Goal: Information Seeking & Learning: Compare options

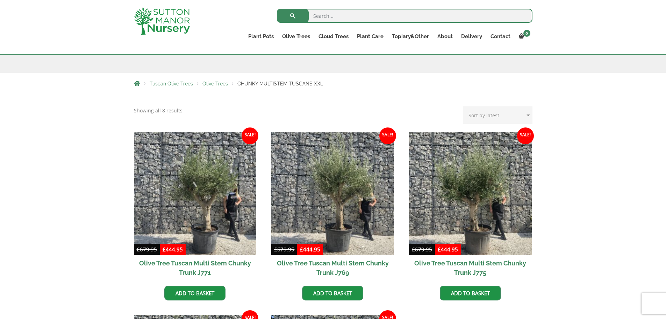
scroll to position [140, 0]
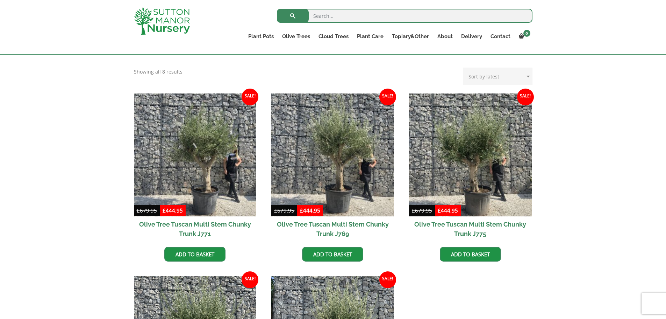
click at [619, 244] on div "Tuscan Olive Trees Olive Fluted Multi Stems CHUNKY TUSCANS CHUNKY MULTISTEM TUS…" at bounding box center [333, 265] width 666 height 420
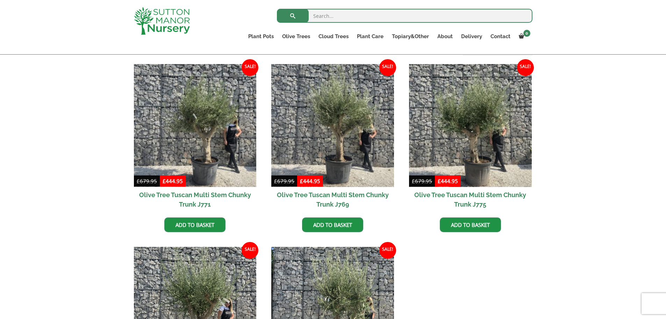
scroll to position [168, 0]
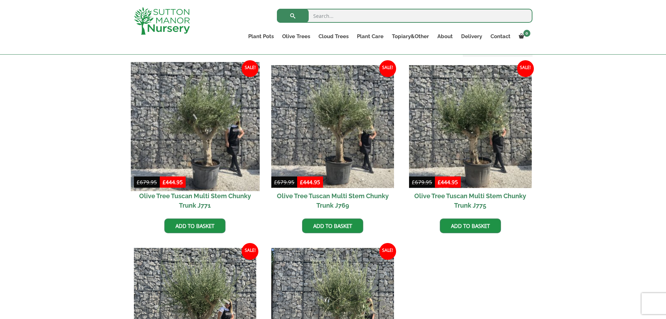
click at [235, 149] on img at bounding box center [195, 126] width 129 height 129
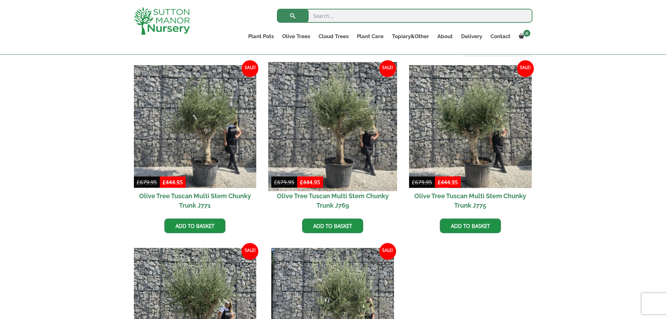
click at [365, 145] on img at bounding box center [333, 126] width 129 height 129
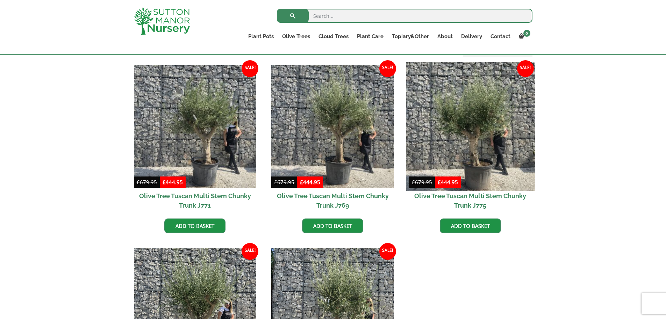
click at [465, 131] on img at bounding box center [470, 126] width 129 height 129
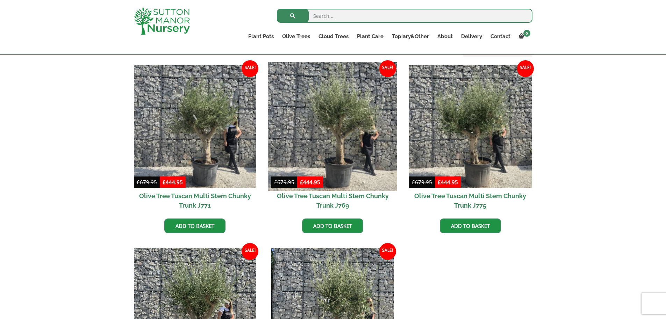
click at [378, 160] on img at bounding box center [333, 126] width 129 height 129
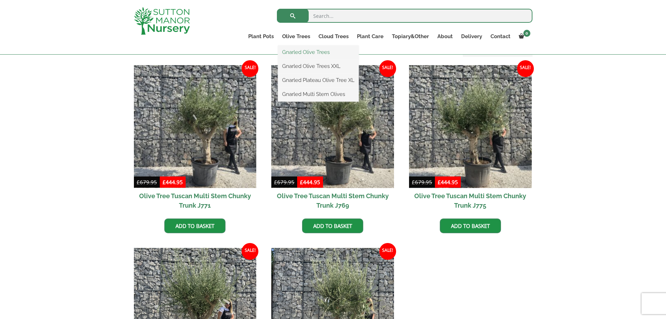
click at [303, 55] on link "Gnarled Olive Trees" at bounding box center [318, 52] width 81 height 10
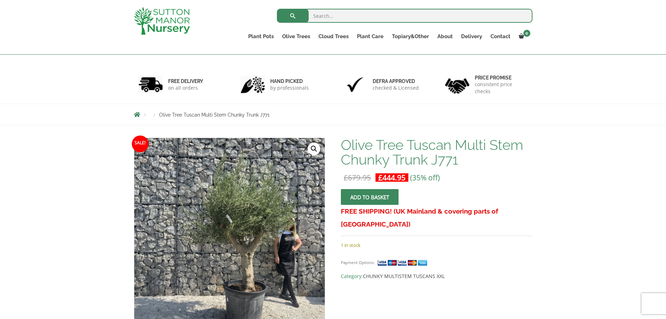
scroll to position [70, 0]
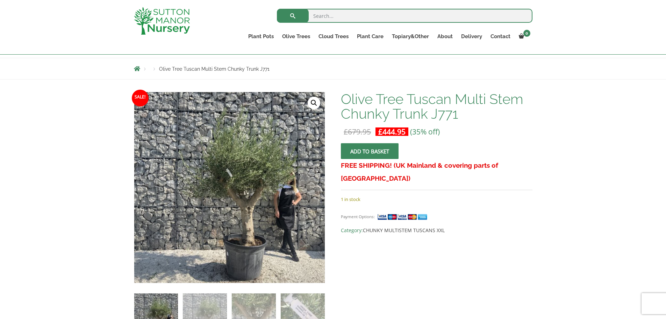
click at [287, 213] on img at bounding box center [229, 187] width 191 height 191
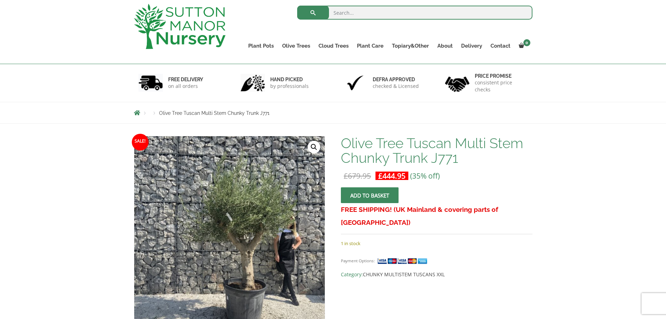
scroll to position [35, 0]
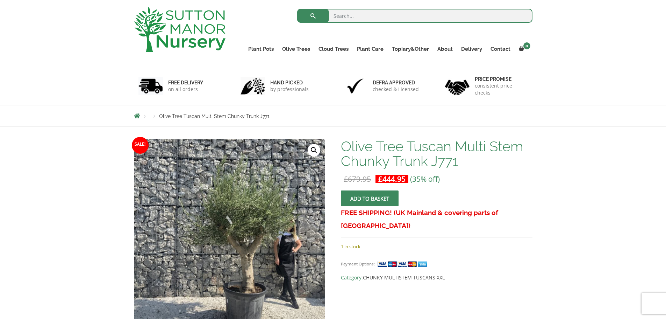
click at [271, 220] on img at bounding box center [229, 234] width 191 height 191
click at [308, 152] on div "🔍" at bounding box center [229, 261] width 191 height 245
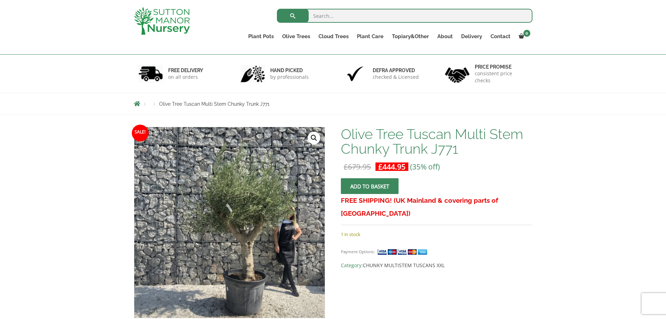
scroll to position [213, 0]
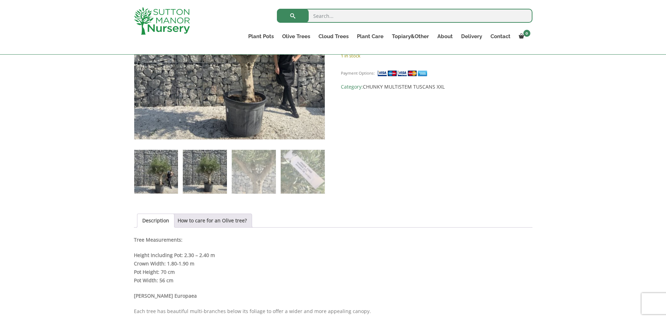
click at [212, 169] on img at bounding box center [205, 172] width 44 height 44
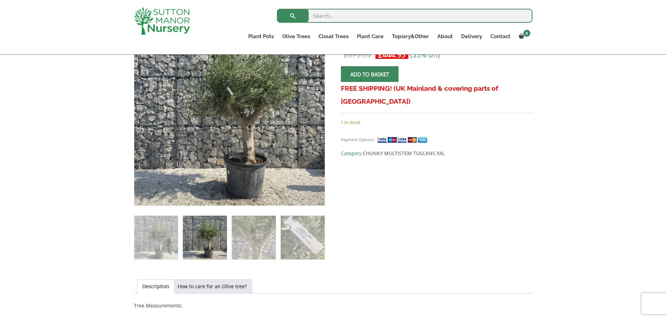
scroll to position [143, 0]
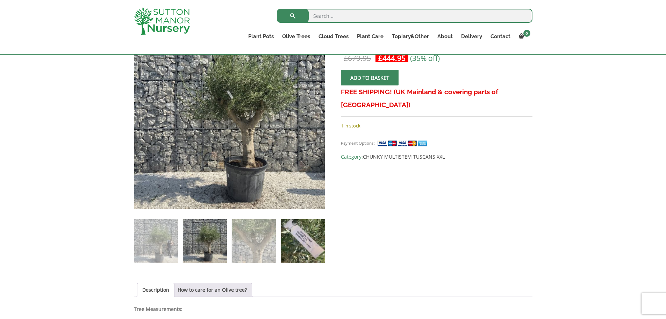
click at [281, 240] on img at bounding box center [303, 241] width 44 height 44
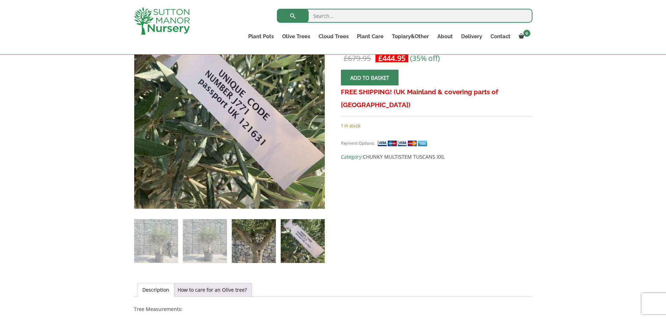
drag, startPoint x: 305, startPoint y: 256, endPoint x: 232, endPoint y: 260, distance: 72.8
click at [305, 257] on img at bounding box center [303, 241] width 44 height 44
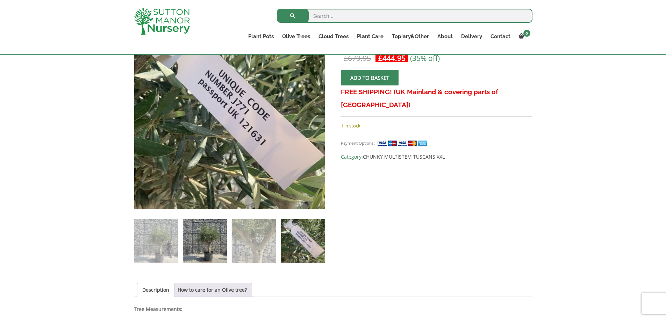
click at [200, 235] on img at bounding box center [205, 241] width 44 height 44
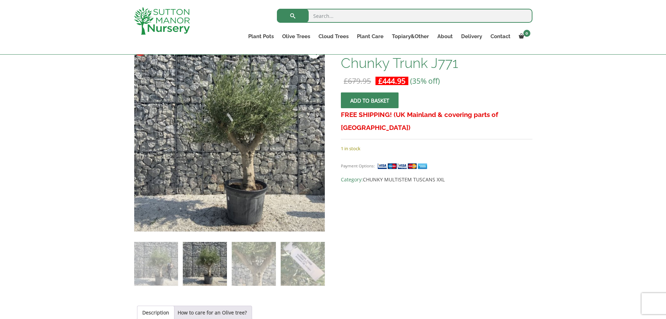
scroll to position [108, 0]
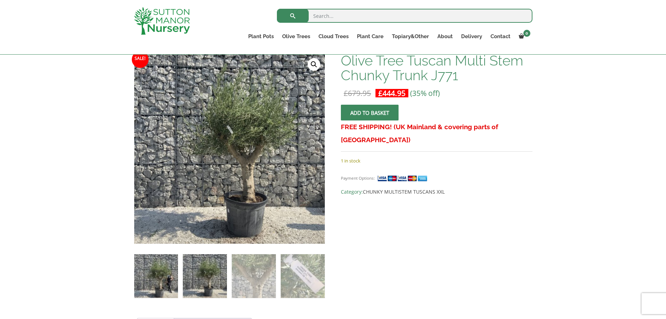
click at [158, 269] on img at bounding box center [156, 276] width 44 height 44
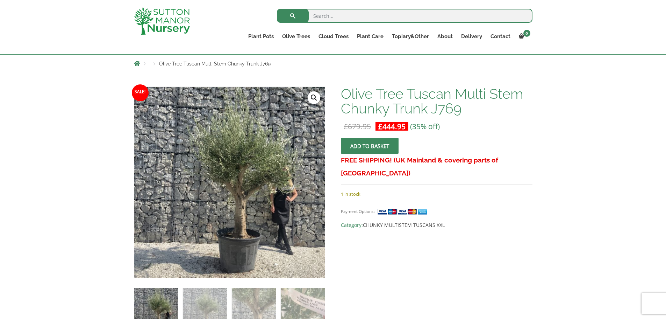
scroll to position [105, 0]
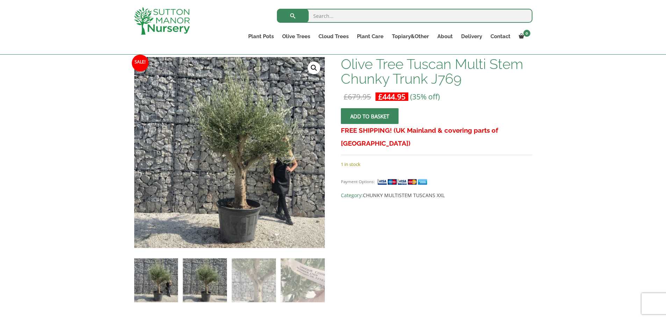
click at [218, 266] on img at bounding box center [205, 280] width 44 height 44
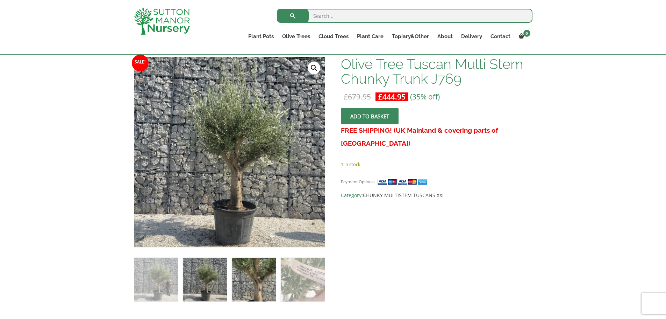
click at [235, 279] on img at bounding box center [254, 279] width 44 height 44
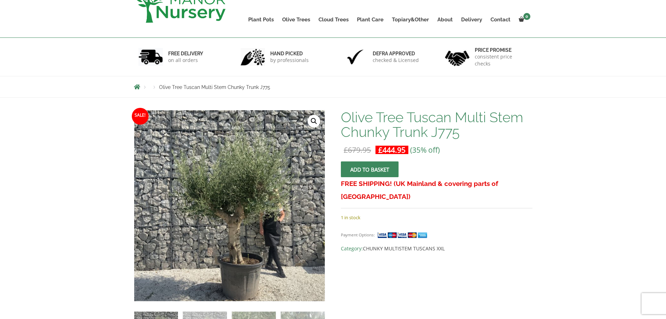
scroll to position [140, 0]
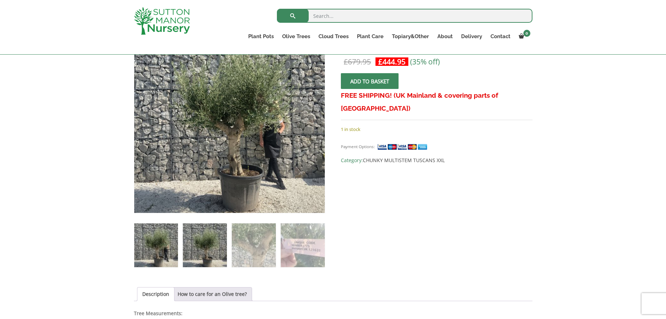
click at [203, 241] on img at bounding box center [205, 245] width 44 height 44
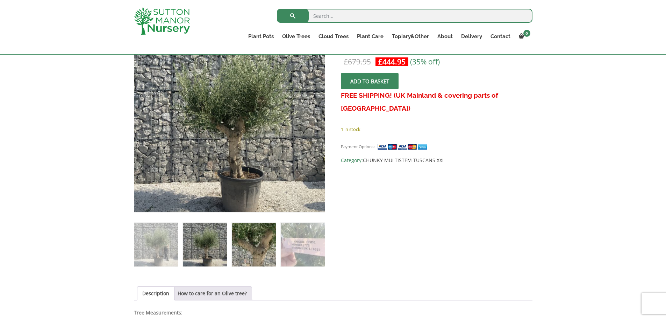
click at [240, 250] on img at bounding box center [254, 244] width 44 height 44
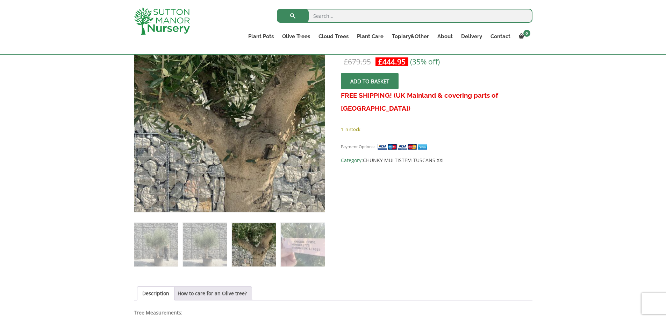
click at [180, 244] on ol at bounding box center [229, 239] width 191 height 54
click at [165, 245] on img at bounding box center [156, 244] width 44 height 44
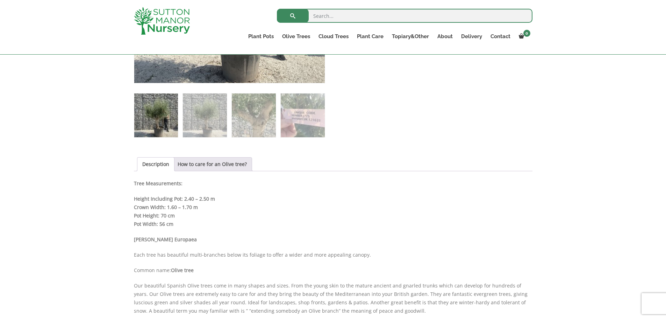
scroll to position [270, 0]
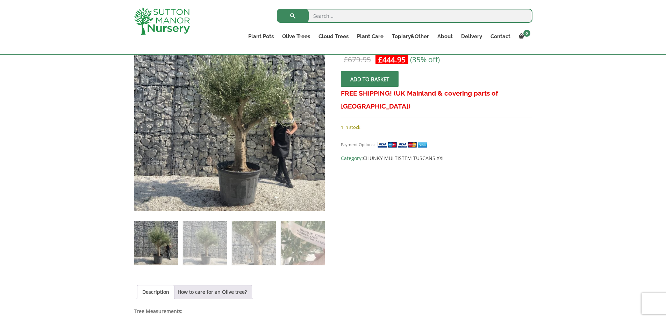
scroll to position [110, 0]
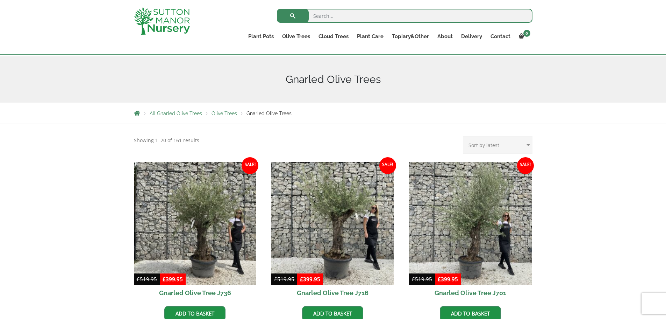
scroll to position [85, 0]
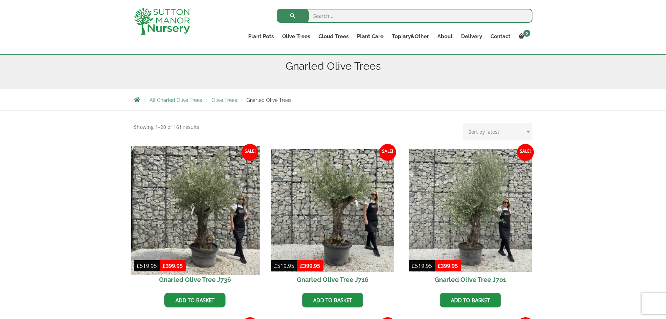
click at [140, 245] on img at bounding box center [195, 209] width 129 height 129
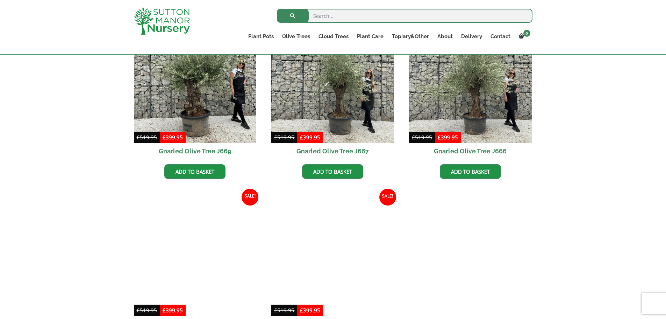
scroll to position [569, 0]
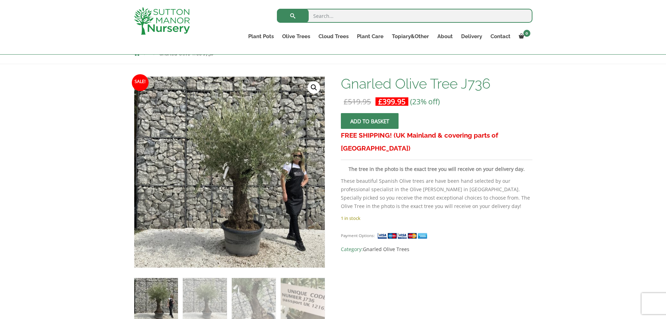
scroll to position [105, 0]
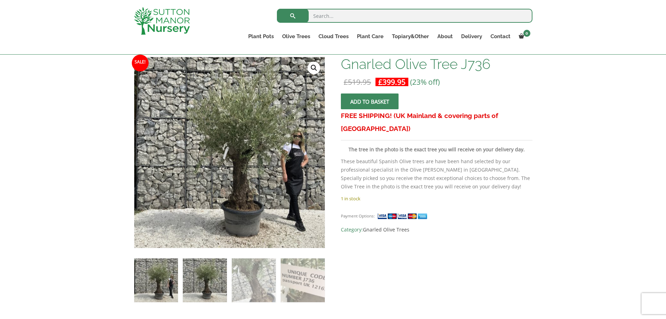
click at [195, 264] on img at bounding box center [205, 280] width 44 height 44
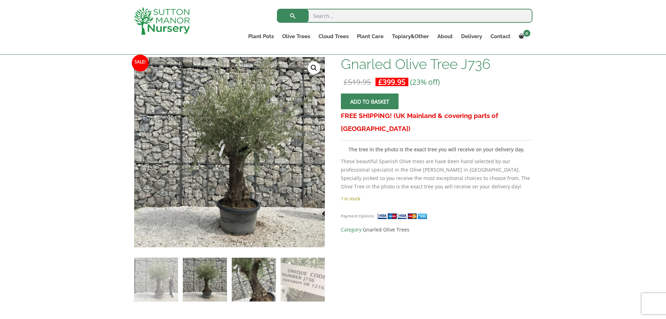
click at [243, 275] on img at bounding box center [254, 279] width 44 height 44
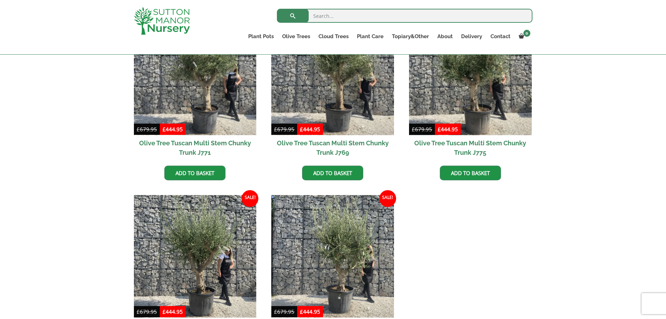
scroll to position [130, 0]
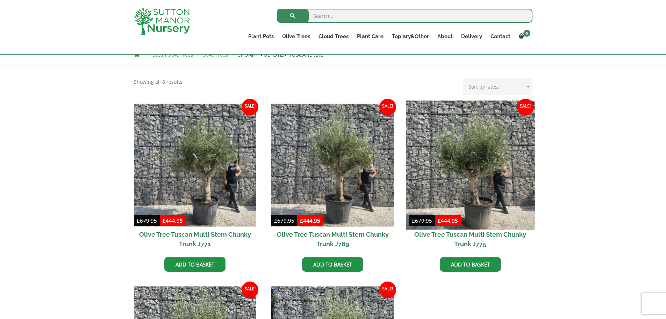
click at [515, 172] on img at bounding box center [470, 164] width 129 height 129
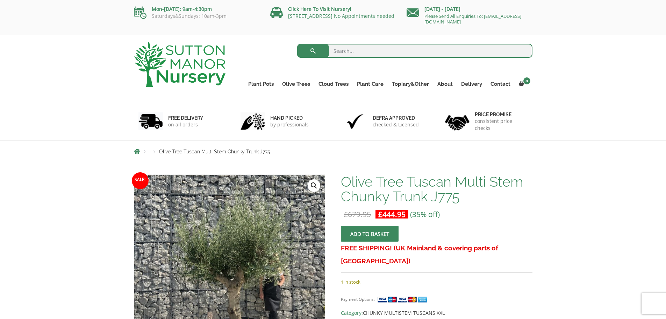
scroll to position [70, 0]
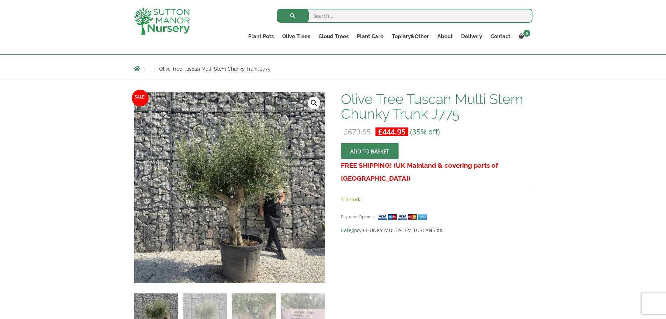
click at [296, 234] on img at bounding box center [229, 187] width 191 height 191
click at [321, 101] on img at bounding box center [229, 187] width 191 height 191
click at [316, 102] on link "🔍" at bounding box center [314, 103] width 13 height 13
